Goal: Information Seeking & Learning: Learn about a topic

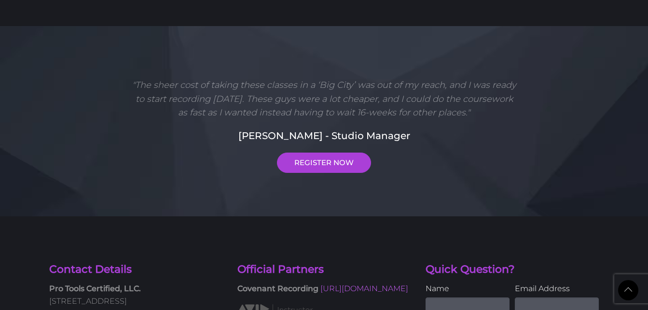
scroll to position [404, 0]
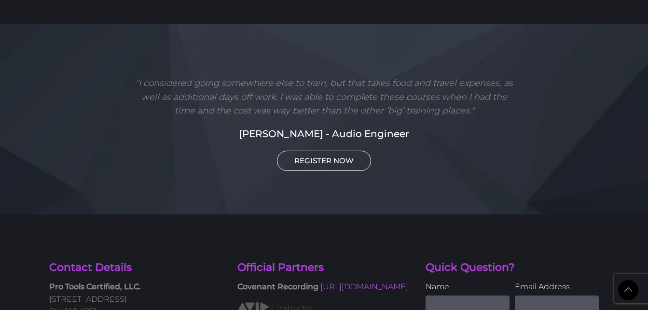
click at [327, 159] on link "REGISTER NOW" at bounding box center [324, 161] width 94 height 20
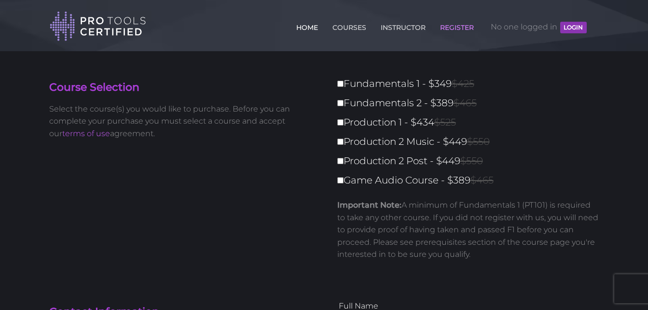
click at [313, 28] on link "HOME" at bounding box center [307, 25] width 27 height 15
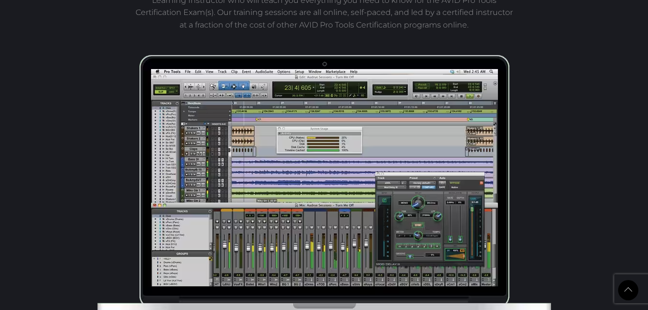
scroll to position [494, 0]
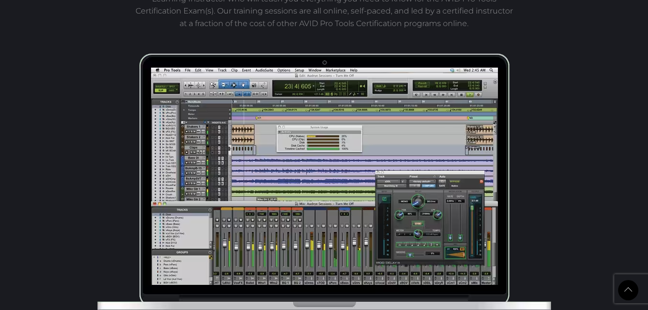
click at [313, 28] on p "AVID Pro Tools Certified Training is an official AVID certification program tau…" at bounding box center [324, 4] width 385 height 49
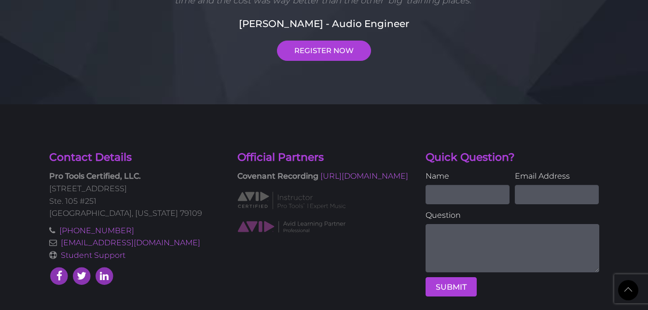
scroll to position [2607, 0]
click at [334, 175] on link "[URL][DOMAIN_NAME]" at bounding box center [364, 175] width 88 height 9
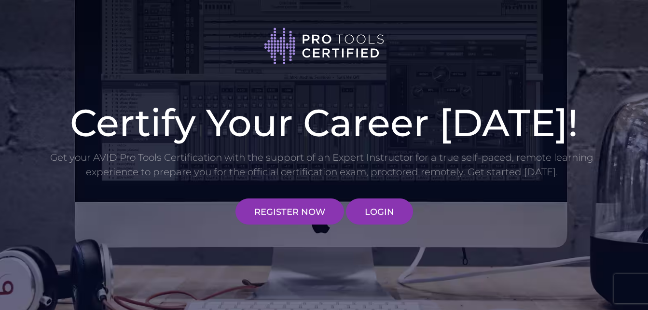
scroll to position [0, 0]
